Goal: Find specific page/section

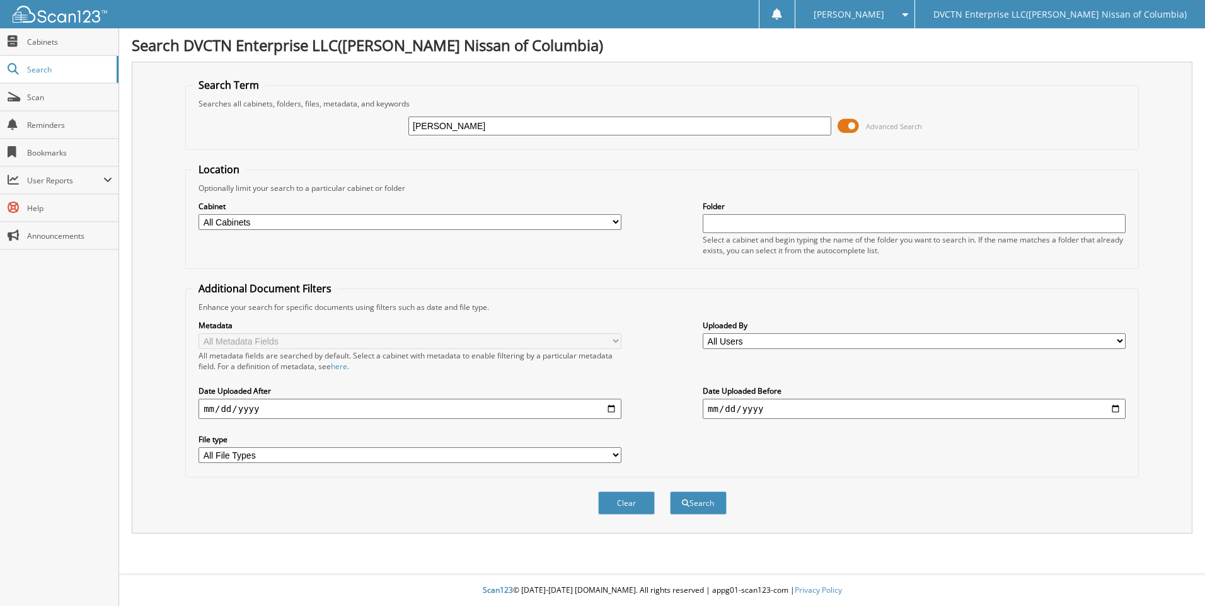
type input "[PERSON_NAME]"
click at [670, 492] on button "Search" at bounding box center [698, 503] width 57 height 23
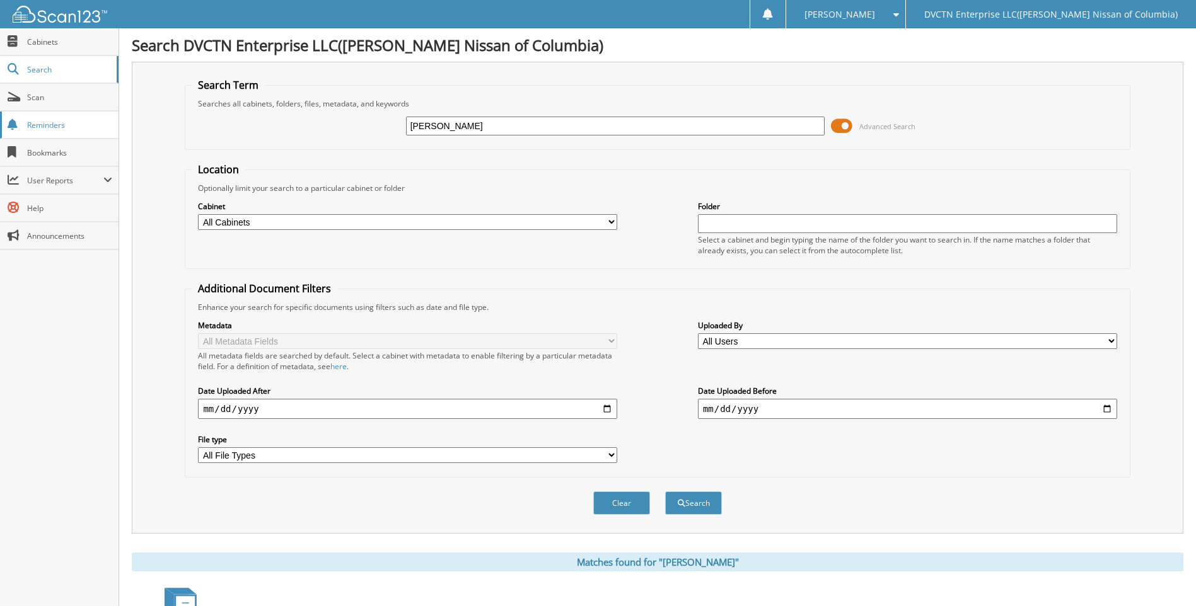
drag, startPoint x: 456, startPoint y: 129, endPoint x: 25, endPoint y: 125, distance: 430.6
click at [25, 125] on body "Shay S. Settings Logout DVCTN Enterprise LLC(Benton Nissan of Columbia) Close C…" at bounding box center [598, 501] width 1196 height 1002
type input "35938"
click at [665, 492] on button "Search" at bounding box center [693, 503] width 57 height 23
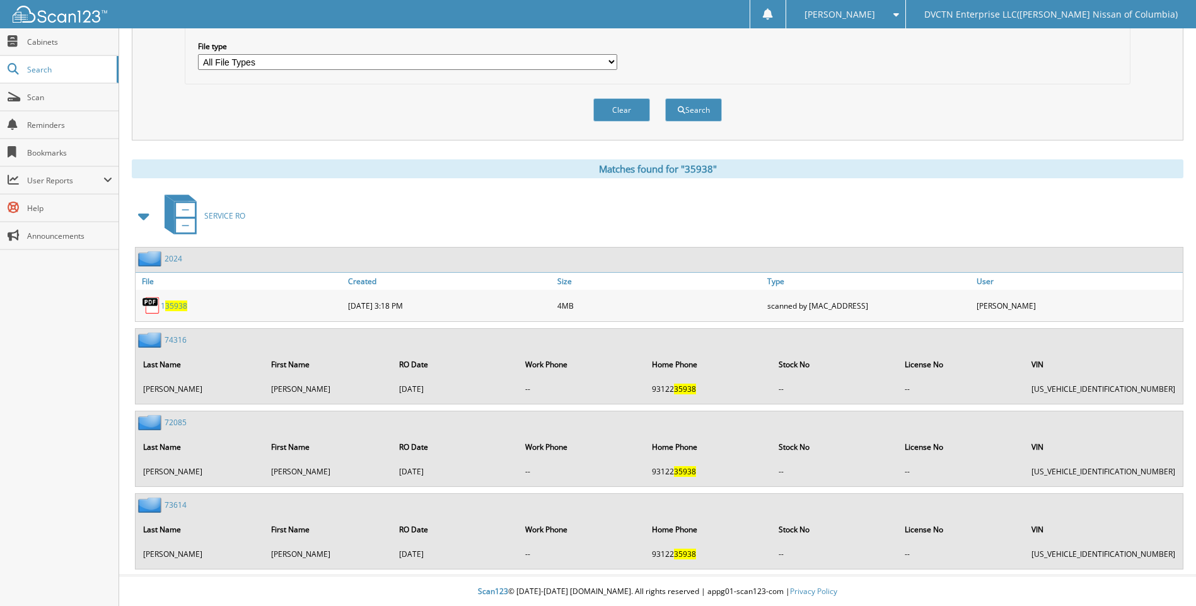
scroll to position [395, 0]
click at [53, 41] on span "Cabinets" at bounding box center [69, 42] width 85 height 11
